Goal: Transaction & Acquisition: Purchase product/service

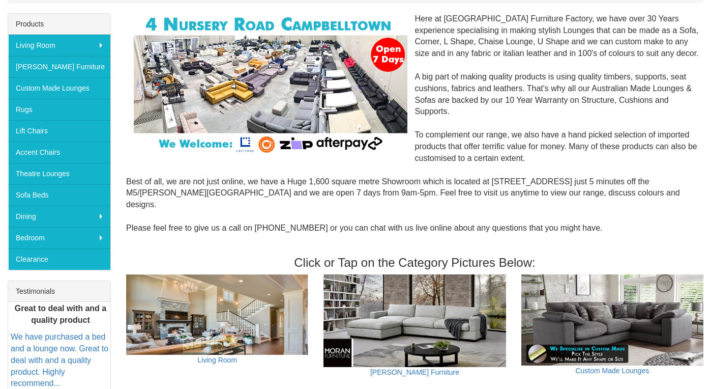
scroll to position [243, 0]
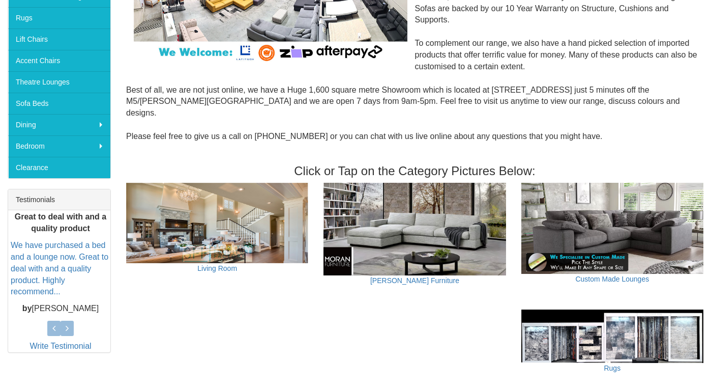
click at [271, 227] on img at bounding box center [217, 223] width 182 height 80
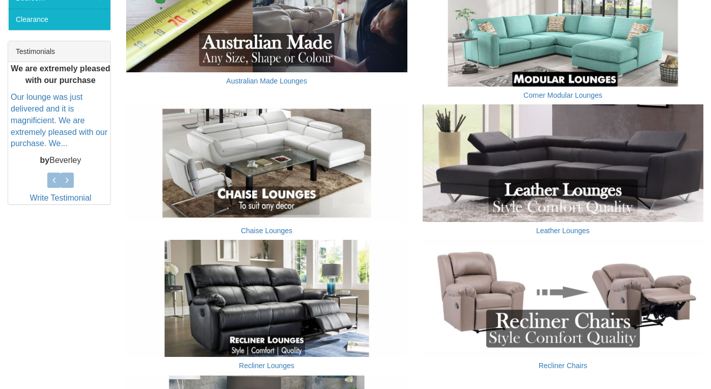
scroll to position [415, 0]
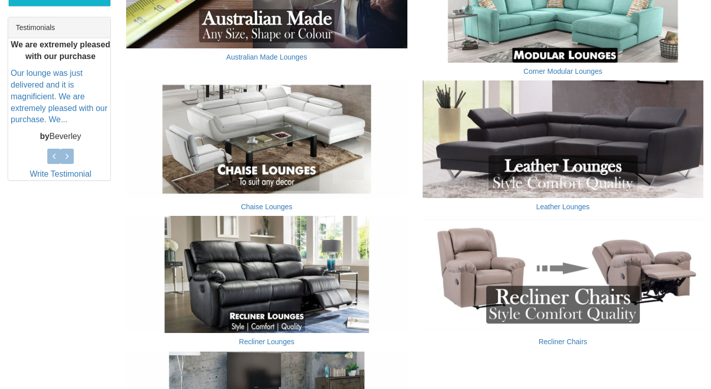
click at [325, 158] on img at bounding box center [266, 138] width 281 height 117
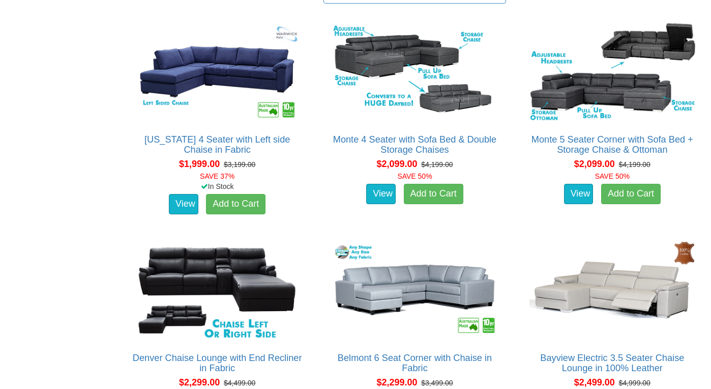
scroll to position [1348, 0]
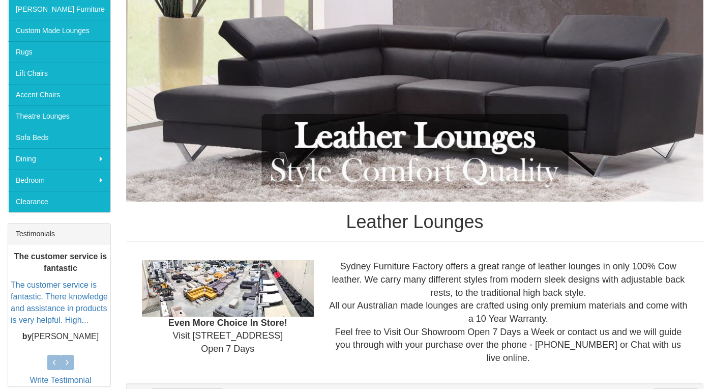
scroll to position [135, 0]
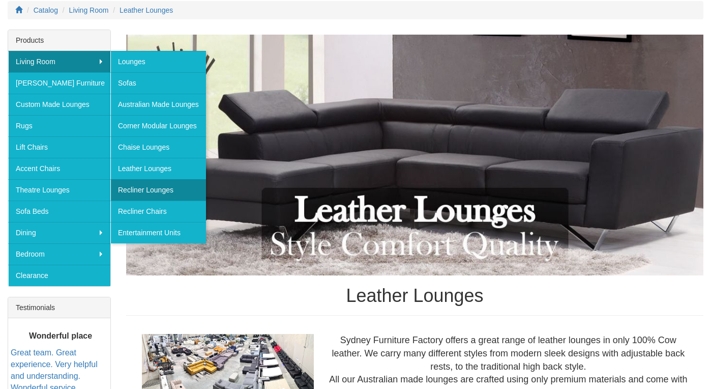
click at [159, 191] on link "Recliner Lounges" at bounding box center [158, 189] width 96 height 21
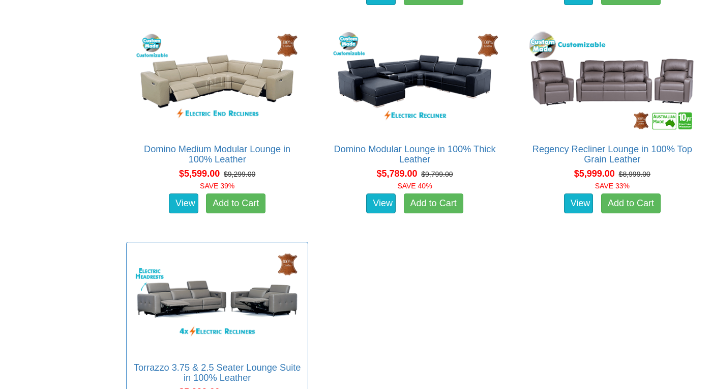
scroll to position [4819, 0]
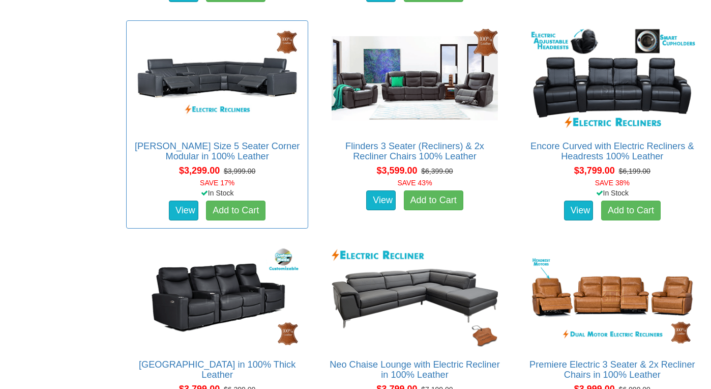
scroll to position [1245, 0]
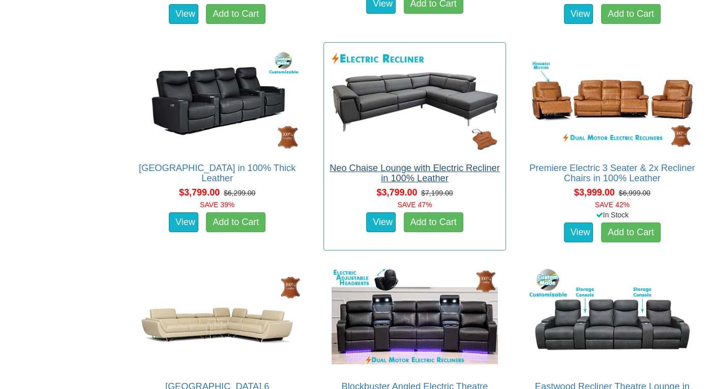
click at [420, 165] on link "Neo Chaise Lounge with Electric Recliner in 100% Leather" at bounding box center [415, 173] width 170 height 20
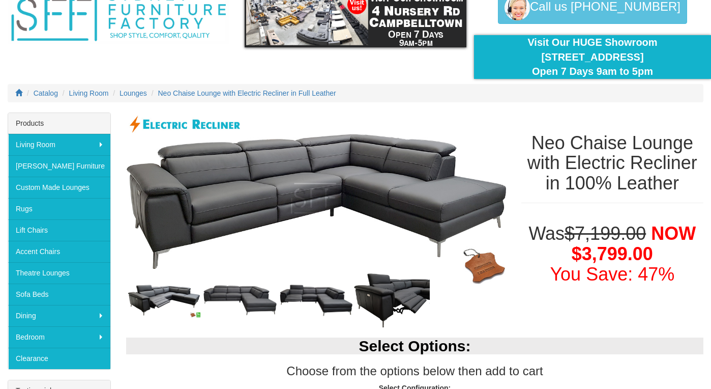
scroll to position [55, 0]
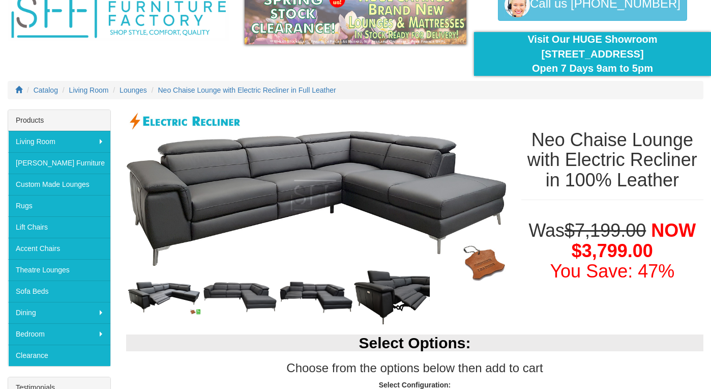
click at [240, 295] on img at bounding box center [240, 297] width 76 height 33
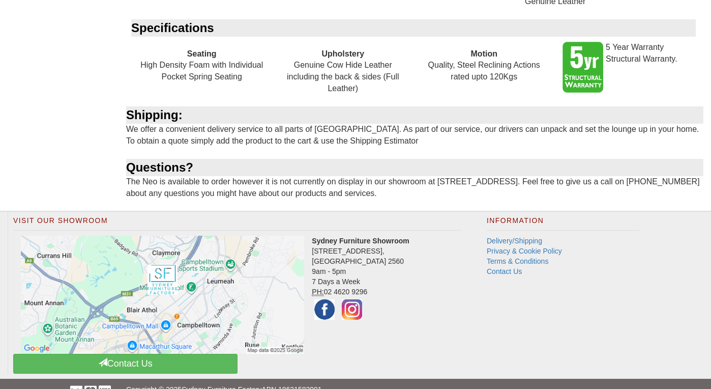
scroll to position [1058, 0]
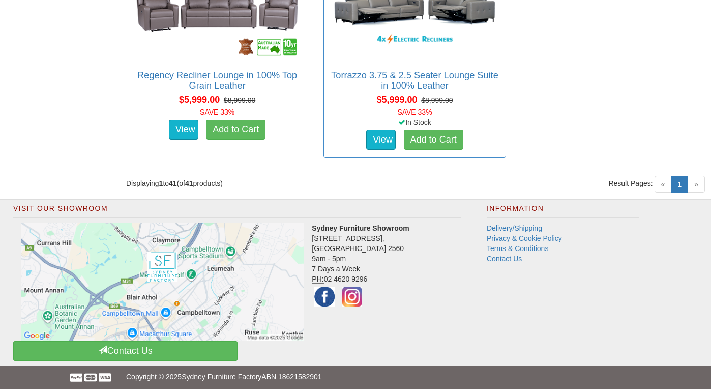
scroll to position [3521, 0]
